Goal: Find specific page/section: Find specific page/section

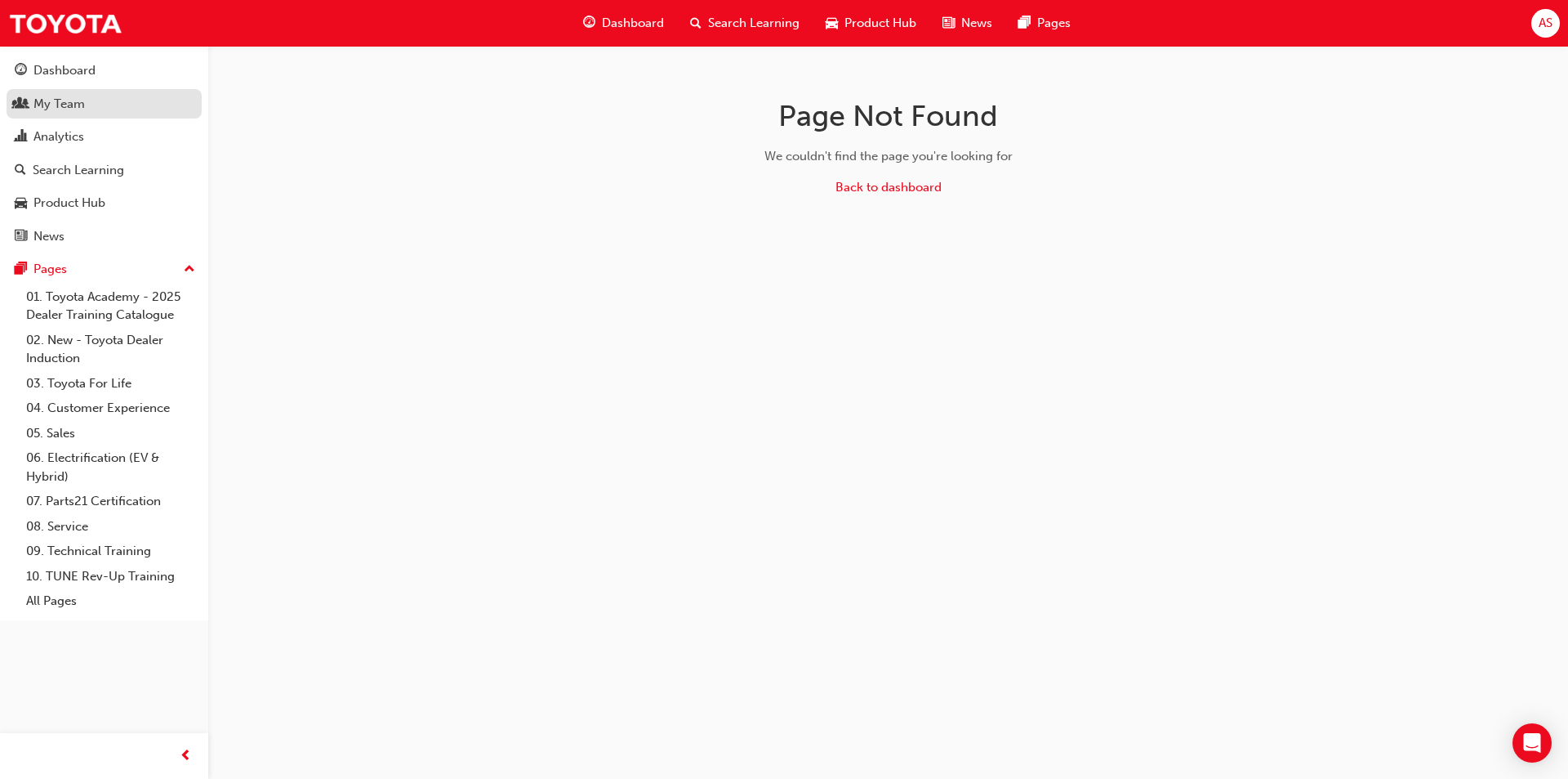
click at [126, 106] on div "My Team" at bounding box center [105, 105] width 179 height 21
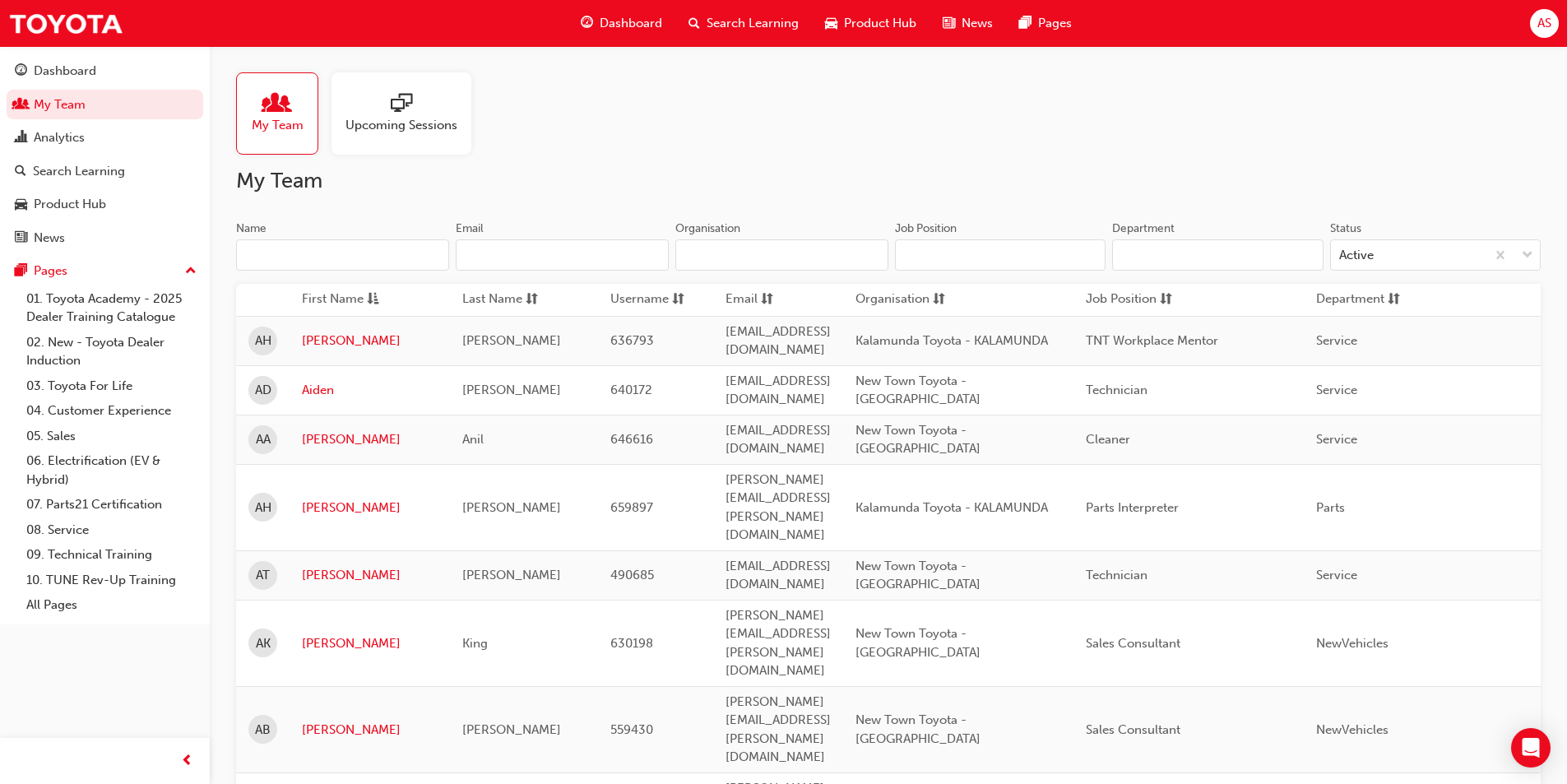
click at [388, 247] on input "Name" at bounding box center [342, 254] width 213 height 31
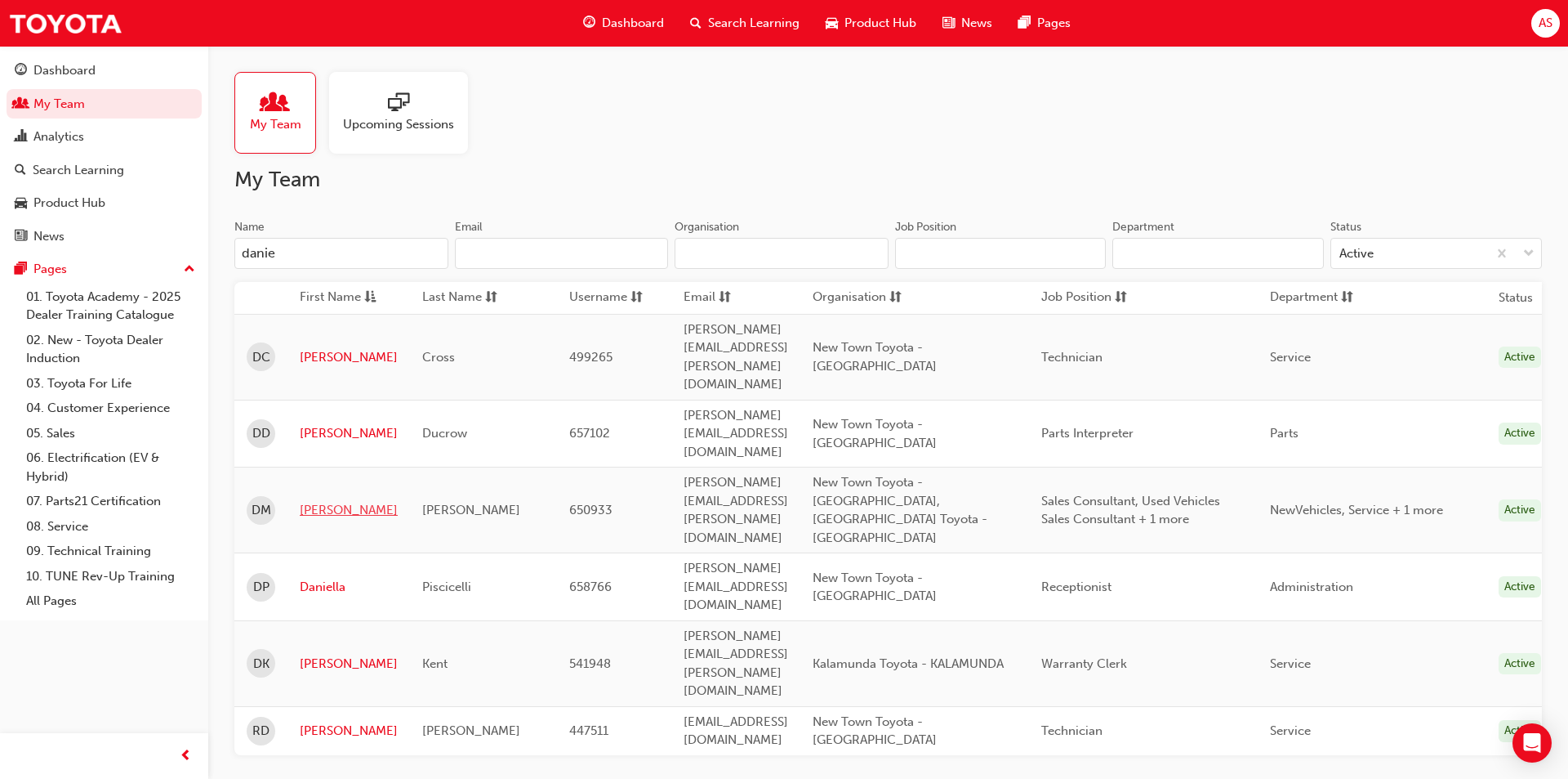
type input "danie"
click at [329, 501] on link "[PERSON_NAME]" at bounding box center [348, 511] width 98 height 19
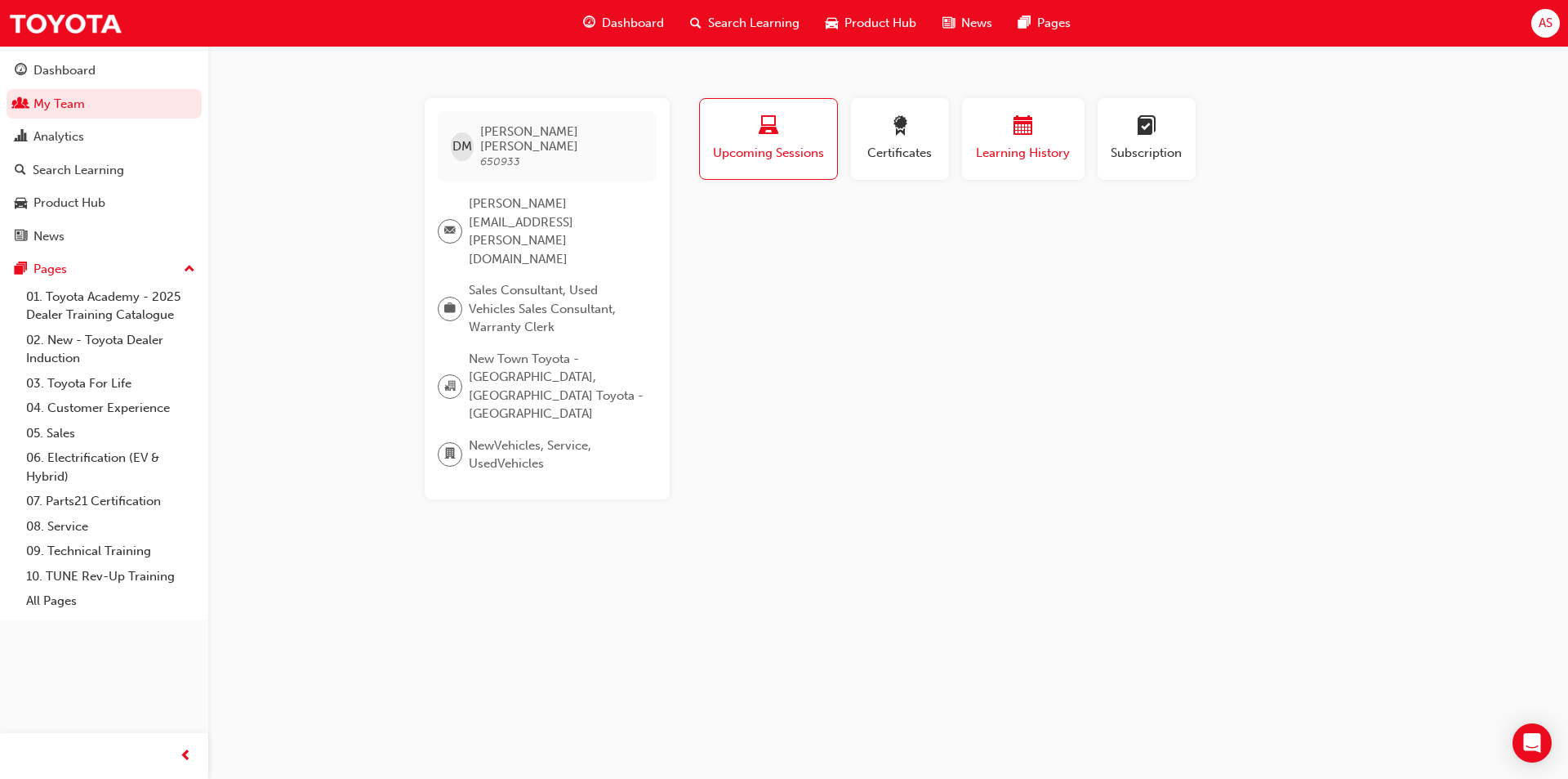
click at [992, 135] on div "button" at bounding box center [1024, 128] width 98 height 25
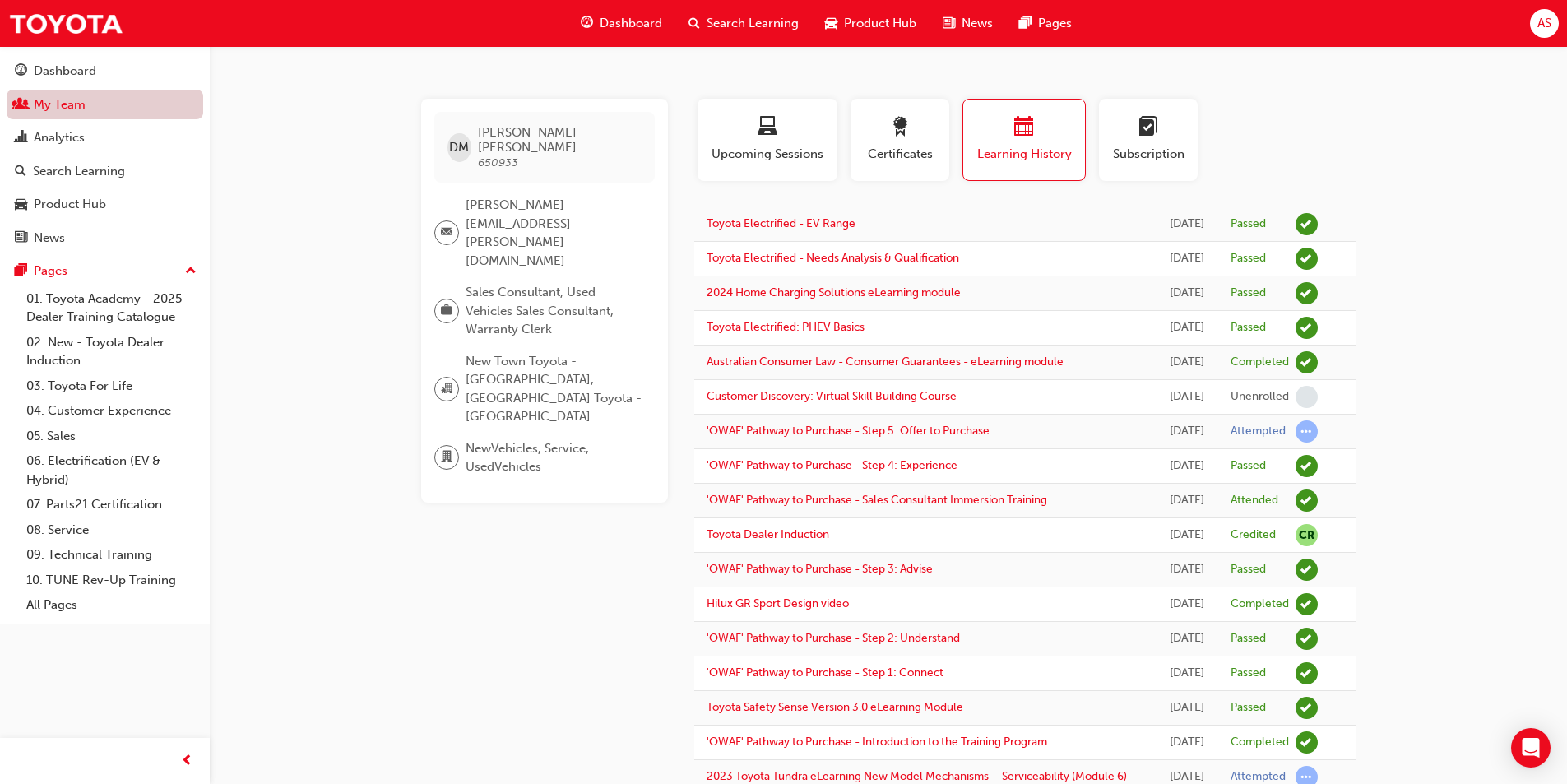
click at [123, 102] on link "My Team" at bounding box center [104, 105] width 196 height 30
